Goal: Task Accomplishment & Management: Manage account settings

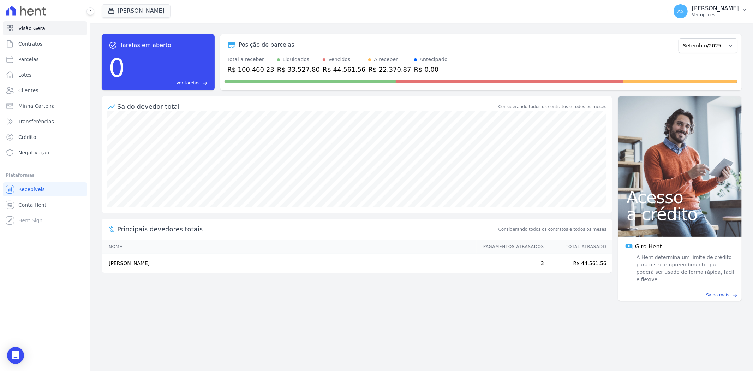
click at [743, 10] on icon "button" at bounding box center [745, 10] width 6 height 6
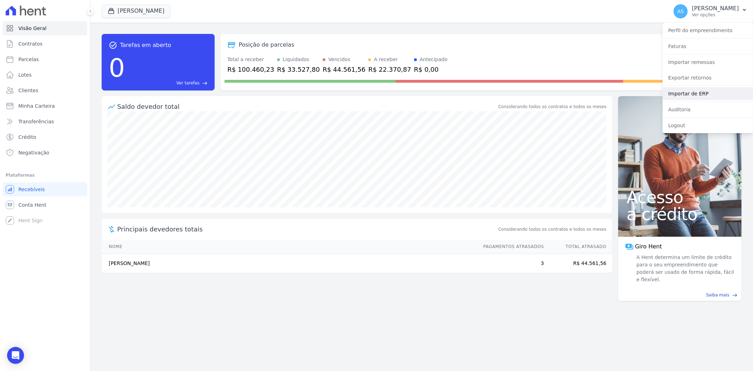
click at [687, 90] on link "Importar de ERP" at bounding box center [708, 93] width 90 height 13
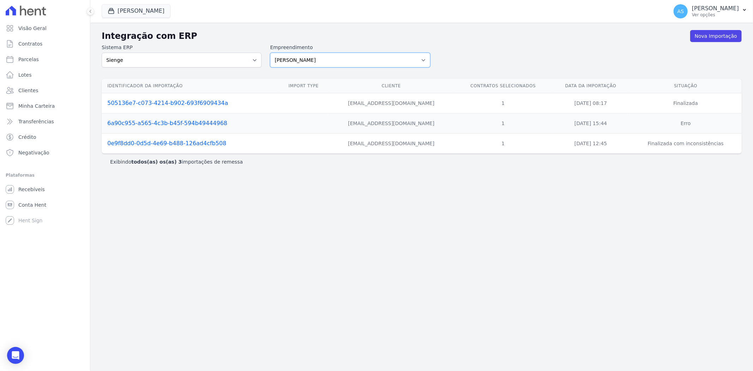
click at [423, 61] on select "Amaré Arpoador Art Prime - Irajá ÁUREOS B. Unique CTV Beat Residencial CTV Mob …" at bounding box center [350, 60] width 160 height 15
select select "9db4d767-ec98-4519-aed7-f9568aa0b04c"
click at [270, 53] on select "Amaré Arpoador Art Prime - Irajá ÁUREOS B. Unique CTV Beat Residencial CTV Mob …" at bounding box center [350, 60] width 160 height 15
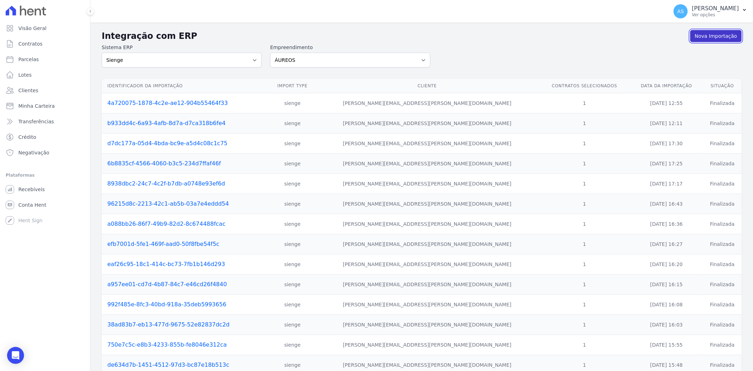
click at [693, 36] on link "Nova Importação" at bounding box center [716, 36] width 52 height 12
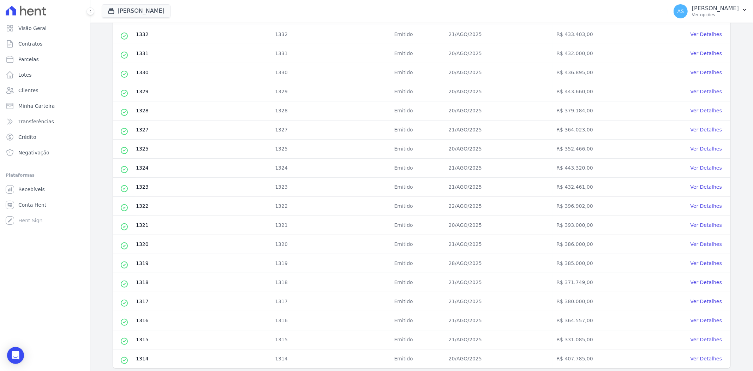
scroll to position [202, 0]
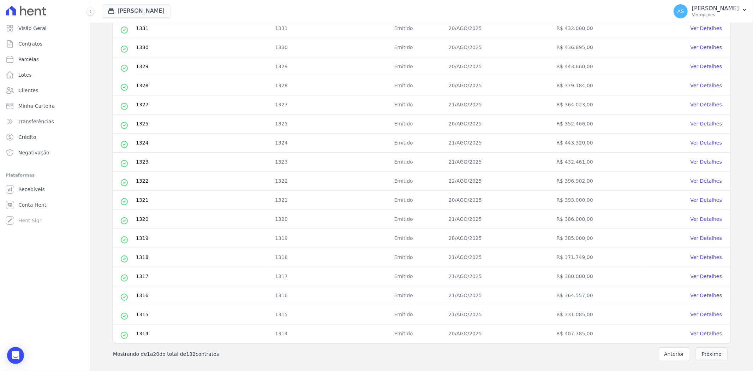
click at [707, 353] on button "Próximo" at bounding box center [712, 354] width 32 height 14
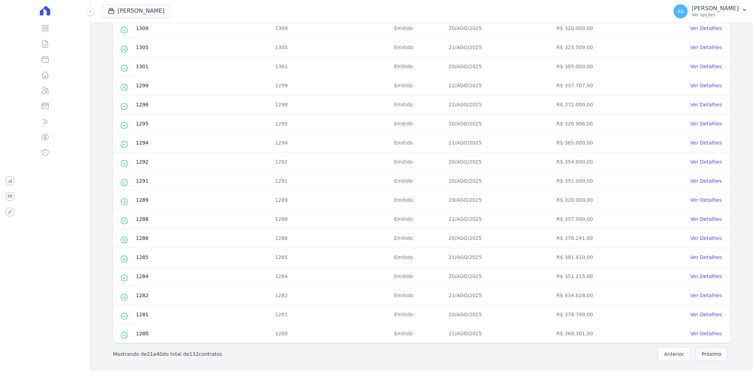
click at [707, 352] on button "Próximo" at bounding box center [712, 354] width 32 height 14
click at [702, 354] on button "Próximo" at bounding box center [712, 354] width 32 height 14
click at [704, 354] on button "Próximo" at bounding box center [712, 354] width 32 height 14
click at [701, 355] on button "Próximo" at bounding box center [712, 354] width 32 height 14
click at [715, 355] on button "Próximo" at bounding box center [712, 354] width 32 height 14
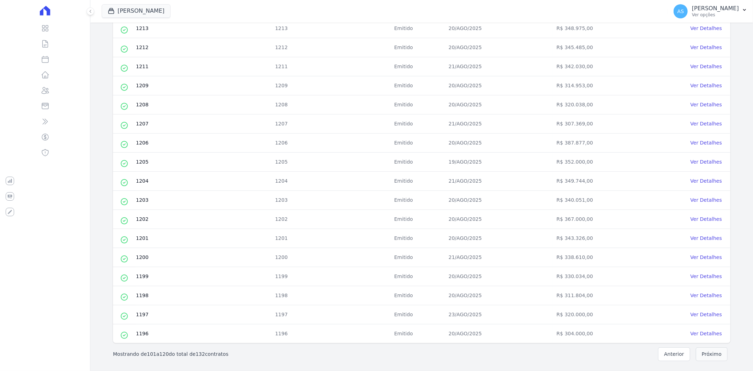
scroll to position [0, 0]
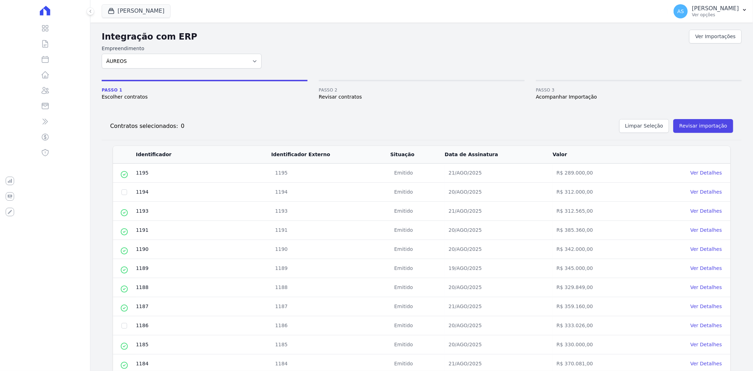
drag, startPoint x: 127, startPoint y: 190, endPoint x: 136, endPoint y: 196, distance: 10.8
click at [127, 190] on td at bounding box center [124, 192] width 23 height 19
click at [124, 192] on input "checkbox" at bounding box center [124, 192] width 6 height 6
checkbox input "true"
click at [125, 324] on span "Esse contrato já foi importado." at bounding box center [148, 310] width 48 height 40
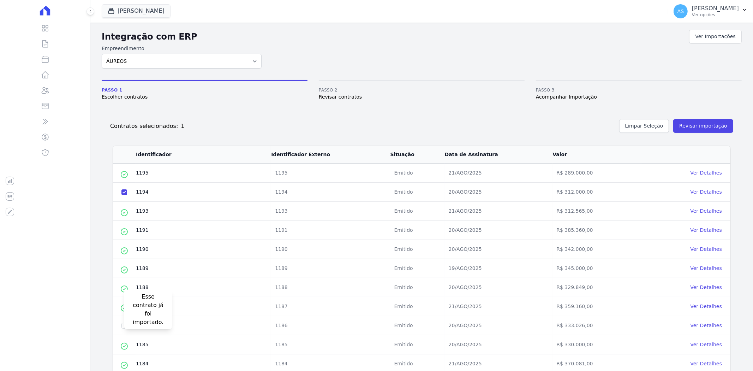
click at [124, 327] on span "Esse contrato já foi importado." at bounding box center [148, 310] width 48 height 40
click at [123, 326] on input "checkbox" at bounding box center [124, 326] width 6 height 6
checkbox input "true"
click at [684, 124] on button "Revisar importação" at bounding box center [704, 126] width 60 height 14
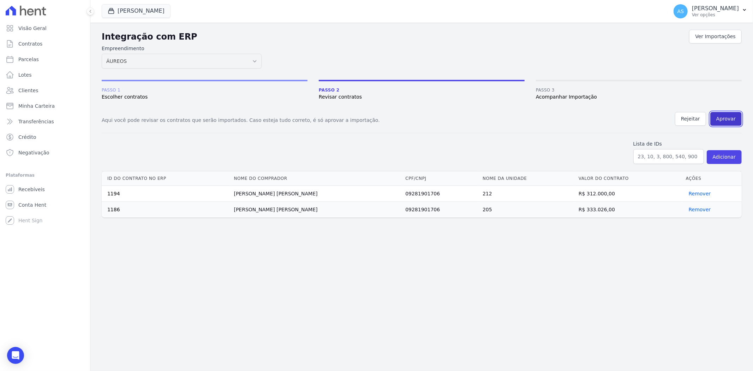
click at [728, 114] on button "Aprovar" at bounding box center [726, 119] width 31 height 14
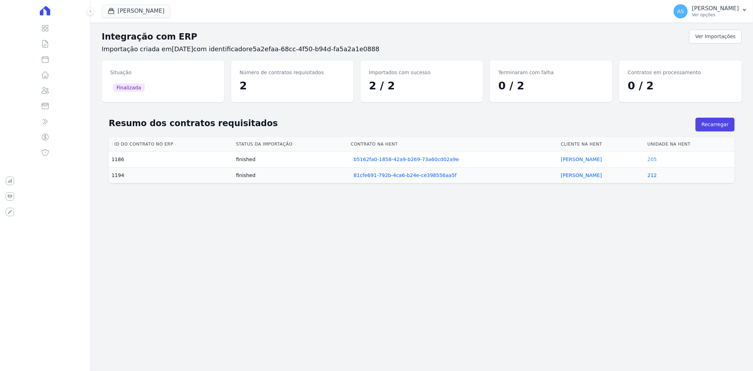
click at [648, 160] on link "205" at bounding box center [653, 159] width 10 height 6
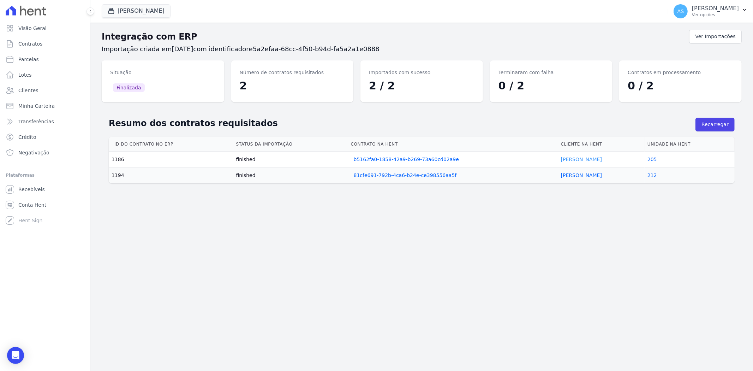
click at [563, 159] on link "Quelma Silva" at bounding box center [581, 159] width 41 height 6
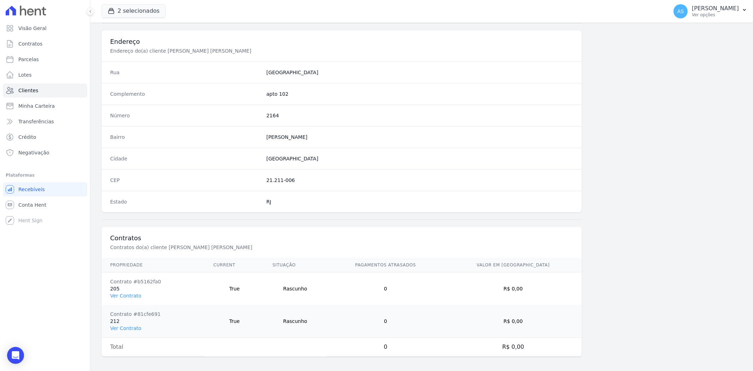
scroll to position [323, 0]
click at [122, 291] on link "Ver Contrato" at bounding box center [125, 293] width 31 height 6
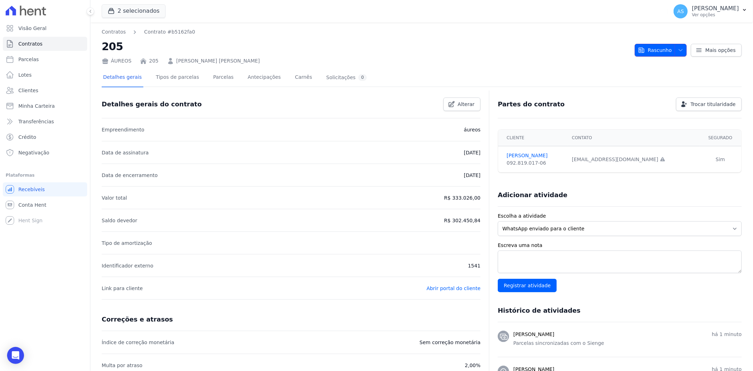
click at [678, 48] on icon "button" at bounding box center [681, 50] width 6 height 6
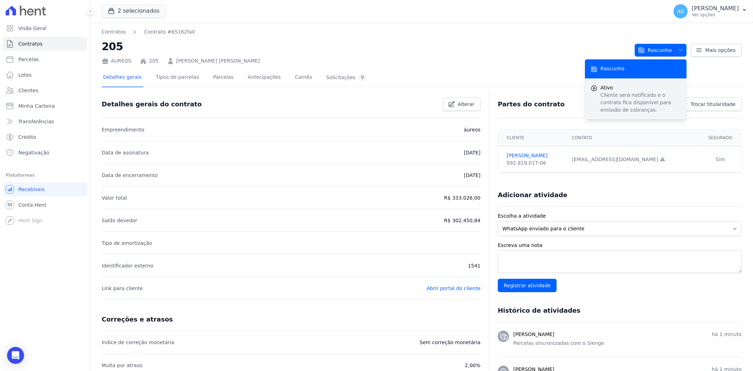
click at [612, 102] on p "Cliente será notificado e o contrato fica disponível para emissão de cobranças." at bounding box center [641, 102] width 81 height 22
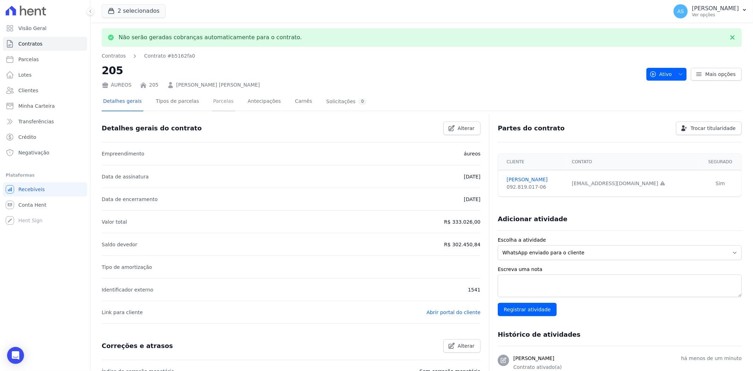
click at [212, 102] on link "Parcelas" at bounding box center [223, 102] width 23 height 19
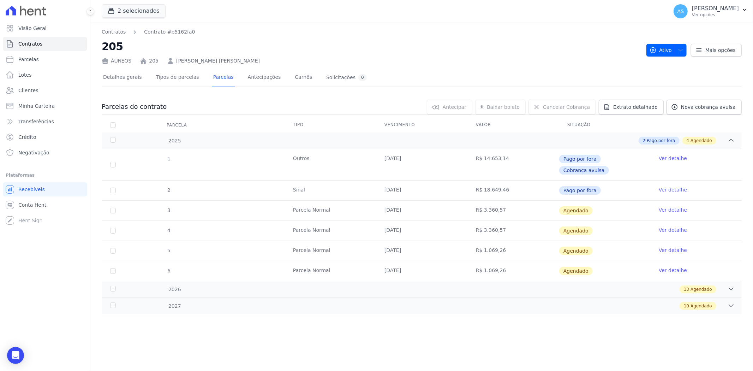
click at [672, 206] on link "Ver detalhe" at bounding box center [673, 209] width 28 height 7
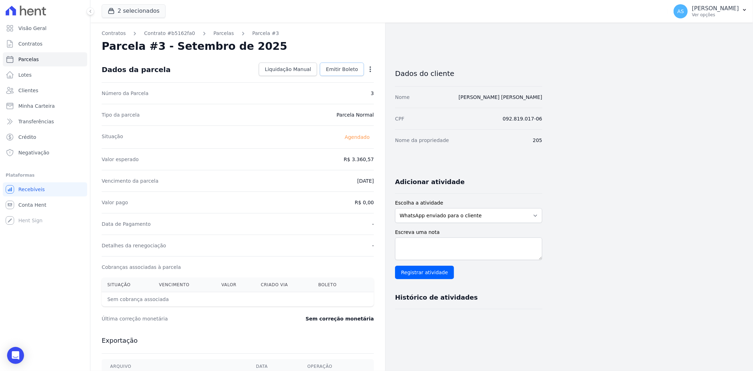
click at [338, 70] on span "Emitir Boleto" at bounding box center [342, 69] width 32 height 7
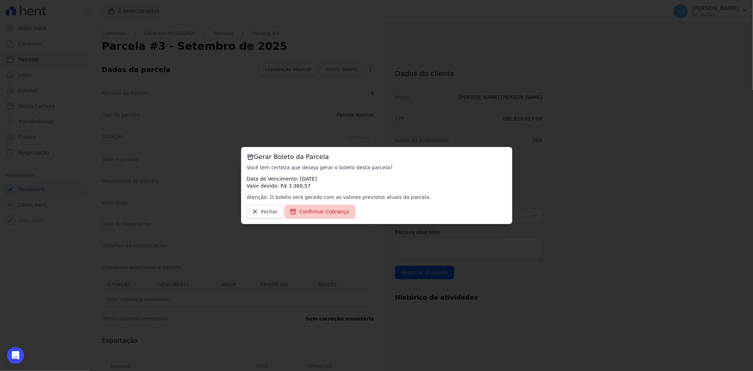
click at [317, 212] on span "Confirmar Cobrança" at bounding box center [325, 211] width 50 height 7
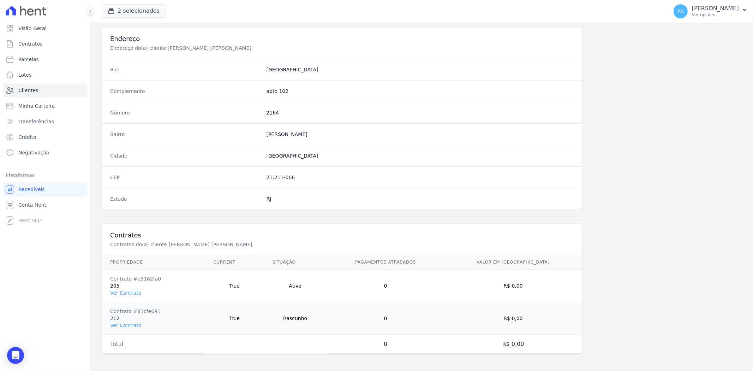
scroll to position [323, 0]
click at [129, 325] on link "Ver Contrato" at bounding box center [125, 325] width 31 height 6
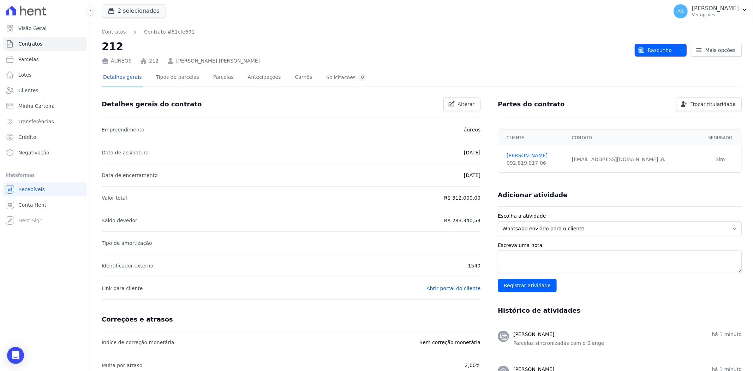
click at [670, 49] on button "Rascunho" at bounding box center [661, 50] width 52 height 13
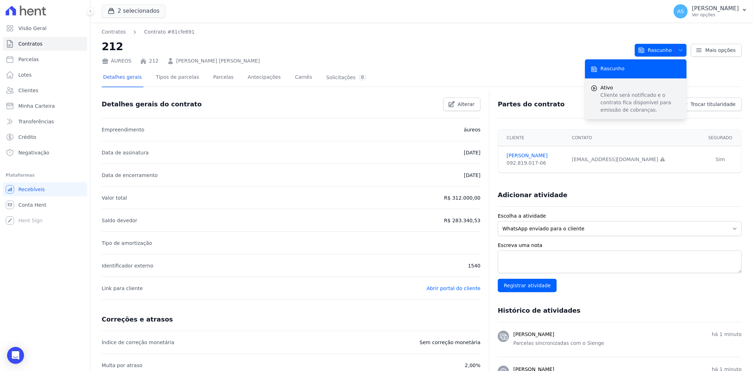
click at [618, 94] on p "Cliente será notificado e o contrato fica disponível para emissão de cobranças." at bounding box center [641, 102] width 81 height 22
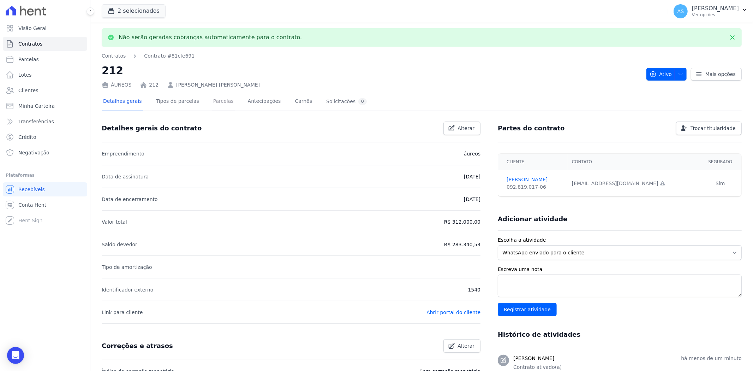
click at [218, 103] on link "Parcelas" at bounding box center [223, 102] width 23 height 19
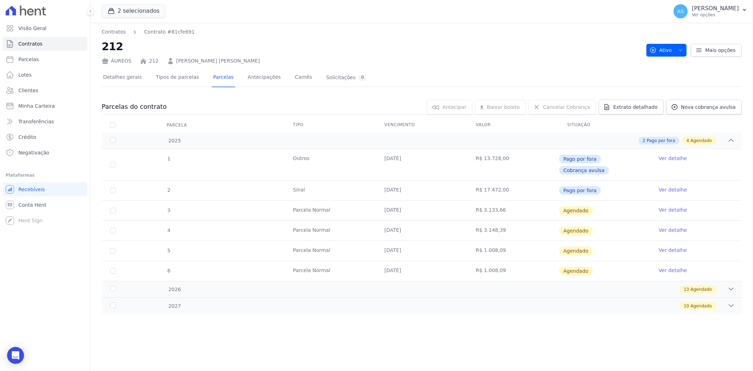
click at [673, 206] on link "Ver detalhe" at bounding box center [673, 209] width 28 height 7
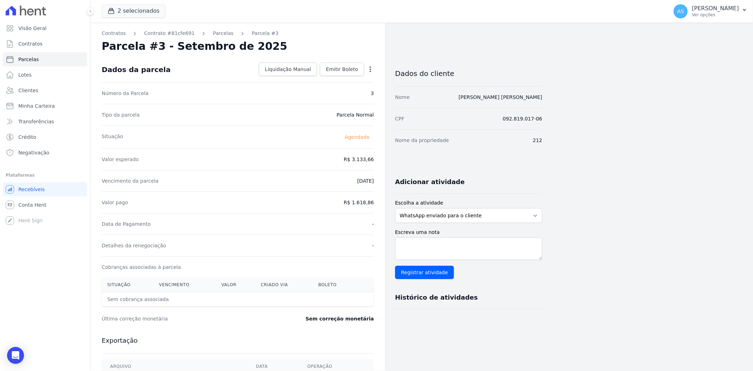
click at [369, 66] on icon "button" at bounding box center [370, 69] width 7 height 7
click at [327, 77] on link "Alterar" at bounding box center [340, 78] width 62 height 13
drag, startPoint x: 344, startPoint y: 159, endPoint x: 368, endPoint y: 161, distance: 24.1
click at [368, 161] on input "3133.66" at bounding box center [340, 158] width 68 height 15
type input "1514.80"
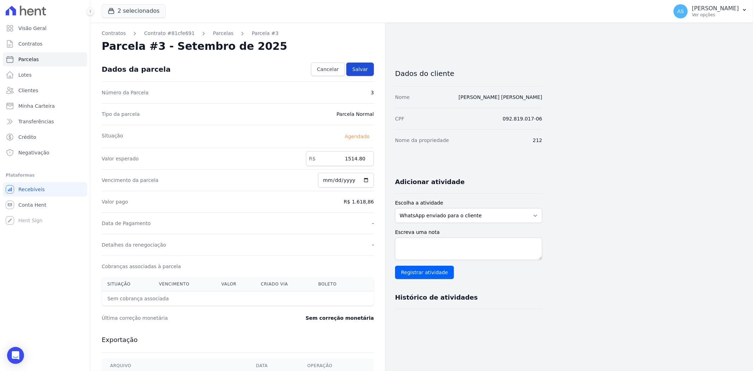
click at [357, 69] on span "Salvar" at bounding box center [360, 69] width 16 height 7
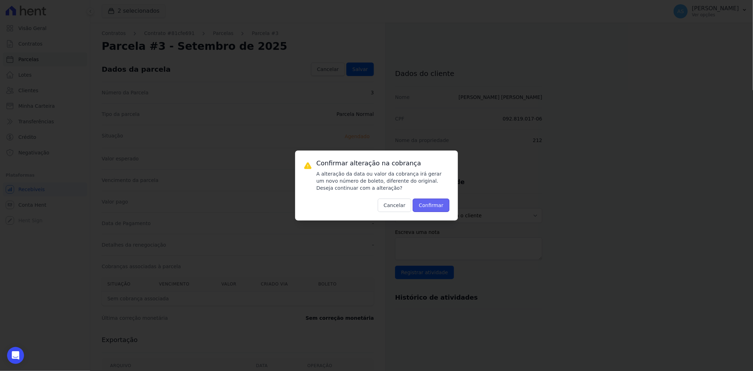
click at [429, 207] on button "Confirmar" at bounding box center [431, 204] width 37 height 13
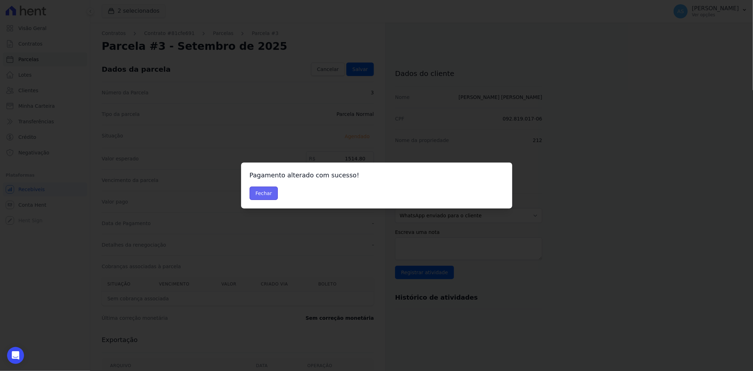
click at [262, 191] on button "Fechar" at bounding box center [264, 192] width 29 height 13
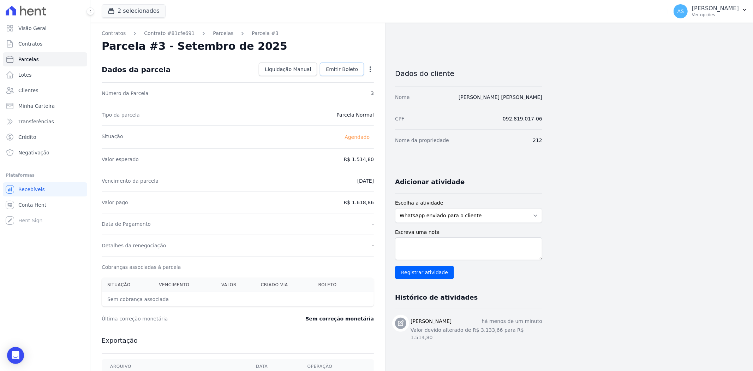
click at [344, 68] on span "Emitir Boleto" at bounding box center [342, 69] width 32 height 7
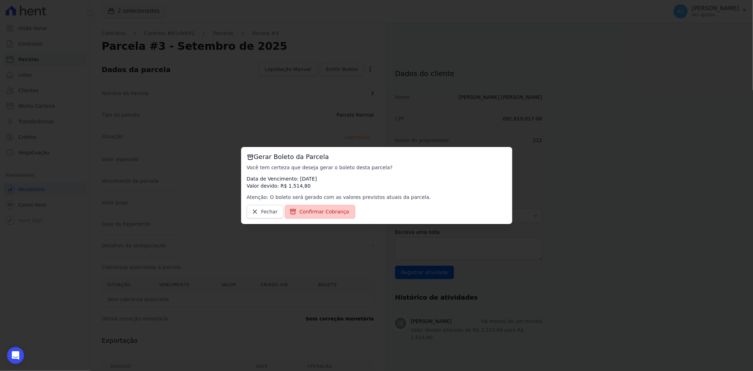
click at [302, 210] on span "Confirmar Cobrança" at bounding box center [325, 211] width 50 height 7
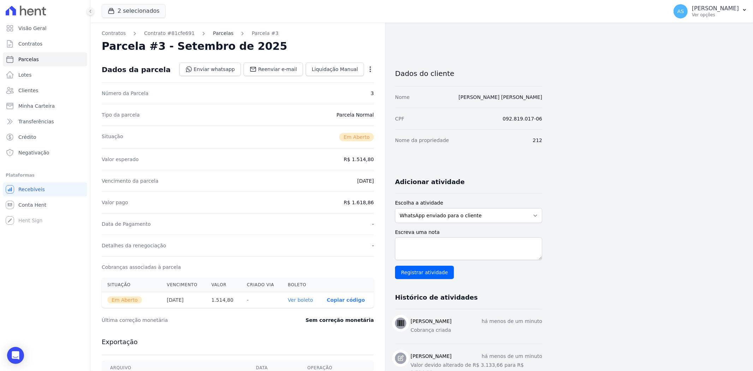
click at [213, 34] on link "Parcelas" at bounding box center [223, 33] width 20 height 7
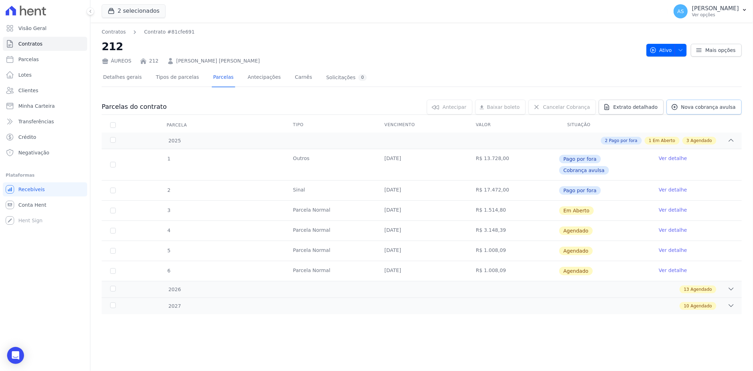
click at [711, 105] on span "Nova cobrança avulsa" at bounding box center [708, 106] width 55 height 7
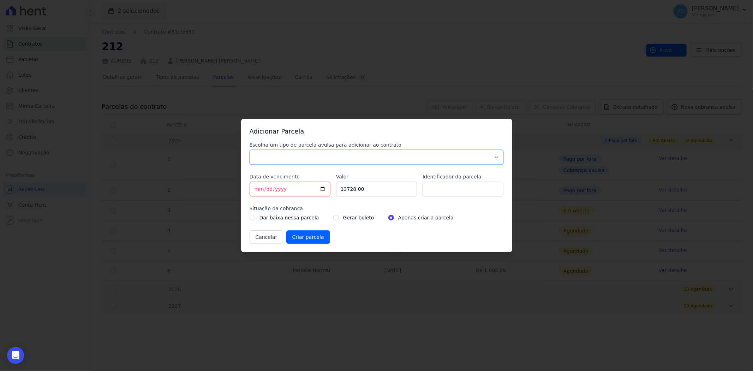
click at [290, 156] on select "Parcela Normal Sinal Caução Intercalada Chaves Pré Chaves Pós Chaves Taxas Quit…" at bounding box center [377, 157] width 254 height 15
select select "standard"
click at [250, 150] on select "Parcela Normal Sinal Caução Intercalada Chaves Pré Chaves Pós Chaves Taxas Quit…" at bounding box center [377, 157] width 254 height 15
click at [259, 188] on input "[DATE]" at bounding box center [290, 189] width 81 height 15
type input "[DATE]"
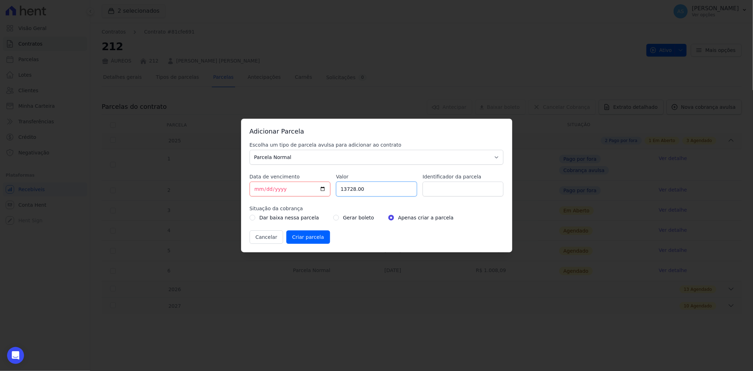
drag, startPoint x: 346, startPoint y: 186, endPoint x: 279, endPoint y: 189, distance: 67.1
click at [279, 189] on div "Escolha um tipo de parcela avulsa para adicionar ao contrato Parcela Normal Sin…" at bounding box center [377, 192] width 254 height 102
type input "1618.86"
click at [456, 186] on input "Identificador da parcela" at bounding box center [463, 189] width 81 height 15
drag, startPoint x: 450, startPoint y: 189, endPoint x: 482, endPoint y: 192, distance: 32.6
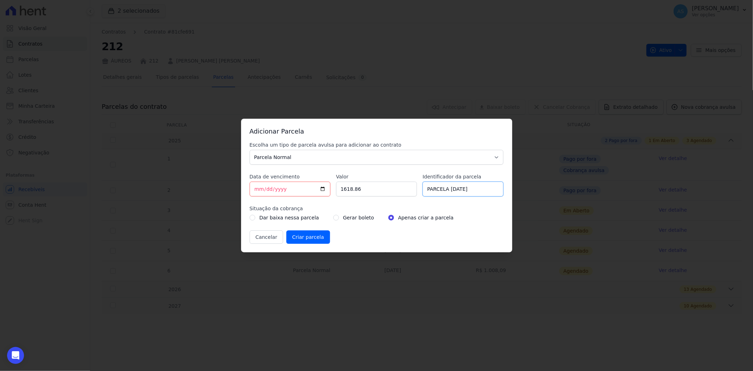
click at [482, 192] on input "PARCELA [DATE]" at bounding box center [463, 189] width 81 height 15
type input "PARCELA [DATE]"
click at [307, 237] on input "Criar parcela" at bounding box center [308, 236] width 44 height 13
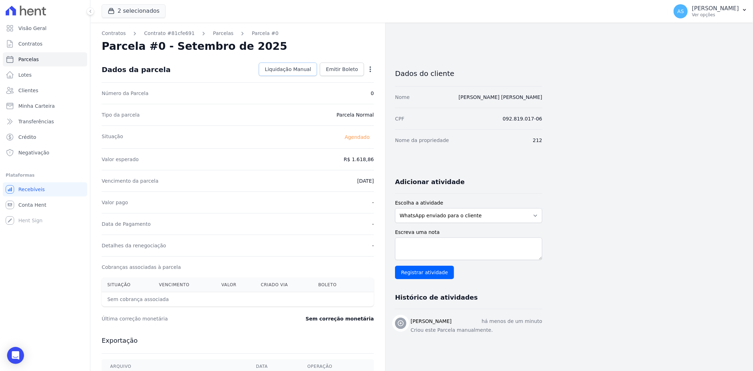
click at [291, 65] on link "Liquidação Manual" at bounding box center [288, 69] width 58 height 13
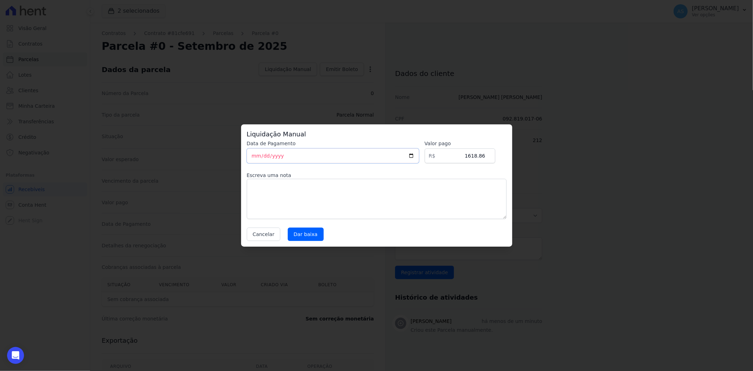
drag, startPoint x: 345, startPoint y: 153, endPoint x: 173, endPoint y: 153, distance: 171.7
click at [173, 153] on div "Liquidação Manual Data de Pagamento [DATE] [GEOGRAPHIC_DATA] R$ 1618.86 Escreva…" at bounding box center [376, 185] width 753 height 371
type input "[DATE]"
click at [300, 232] on input "Dar baixa" at bounding box center [306, 233] width 36 height 13
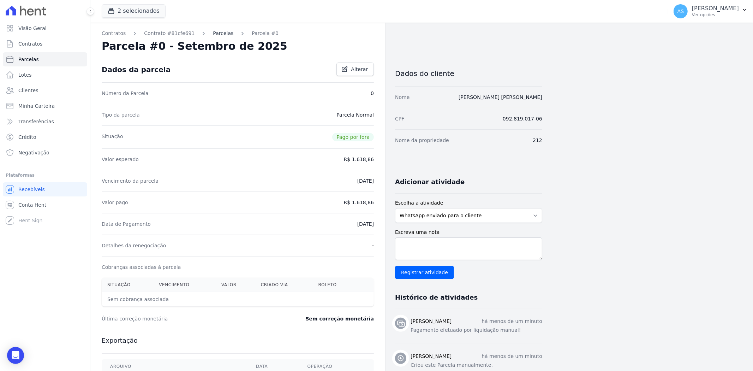
click at [213, 32] on link "Parcelas" at bounding box center [223, 33] width 20 height 7
